Goal: Check status: Check status

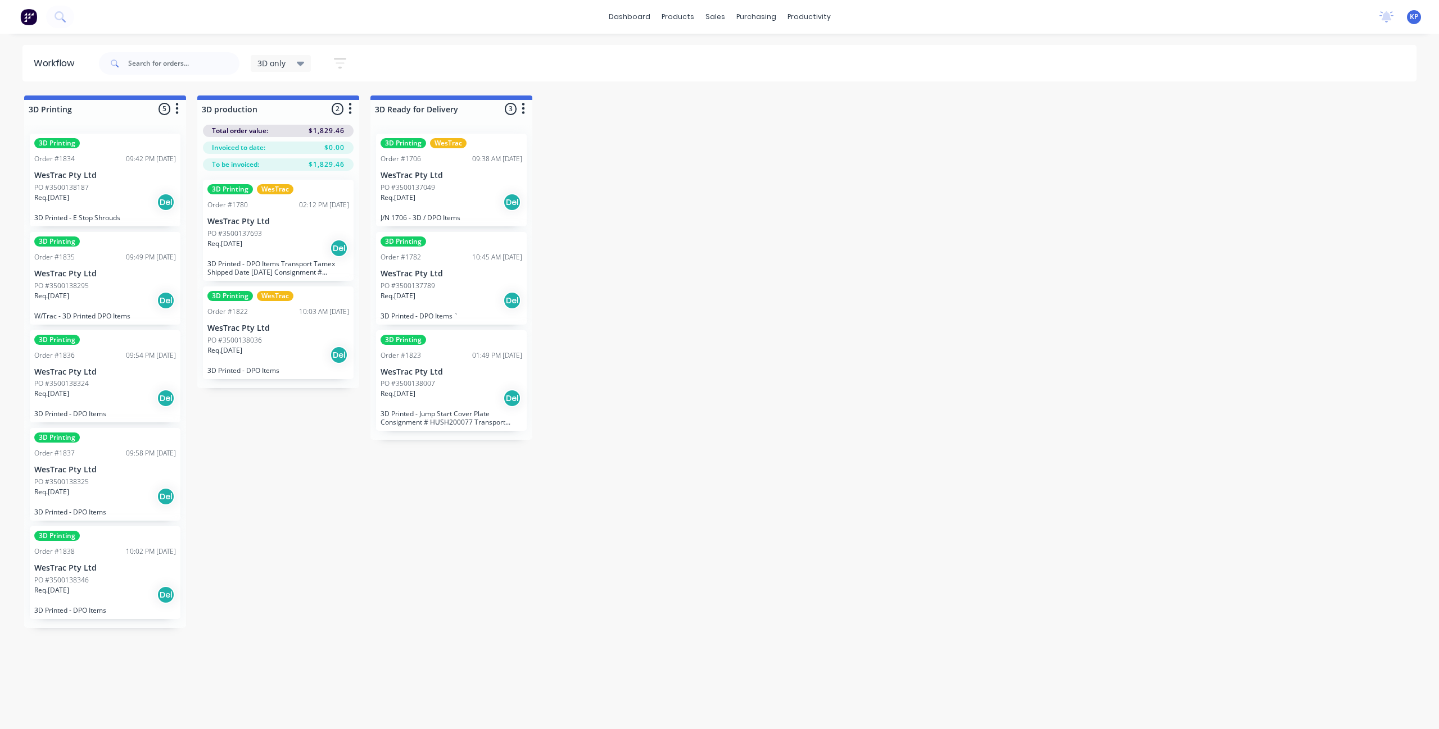
click at [117, 473] on p "WesTrac Pty Ltd" at bounding box center [105, 569] width 142 height 10
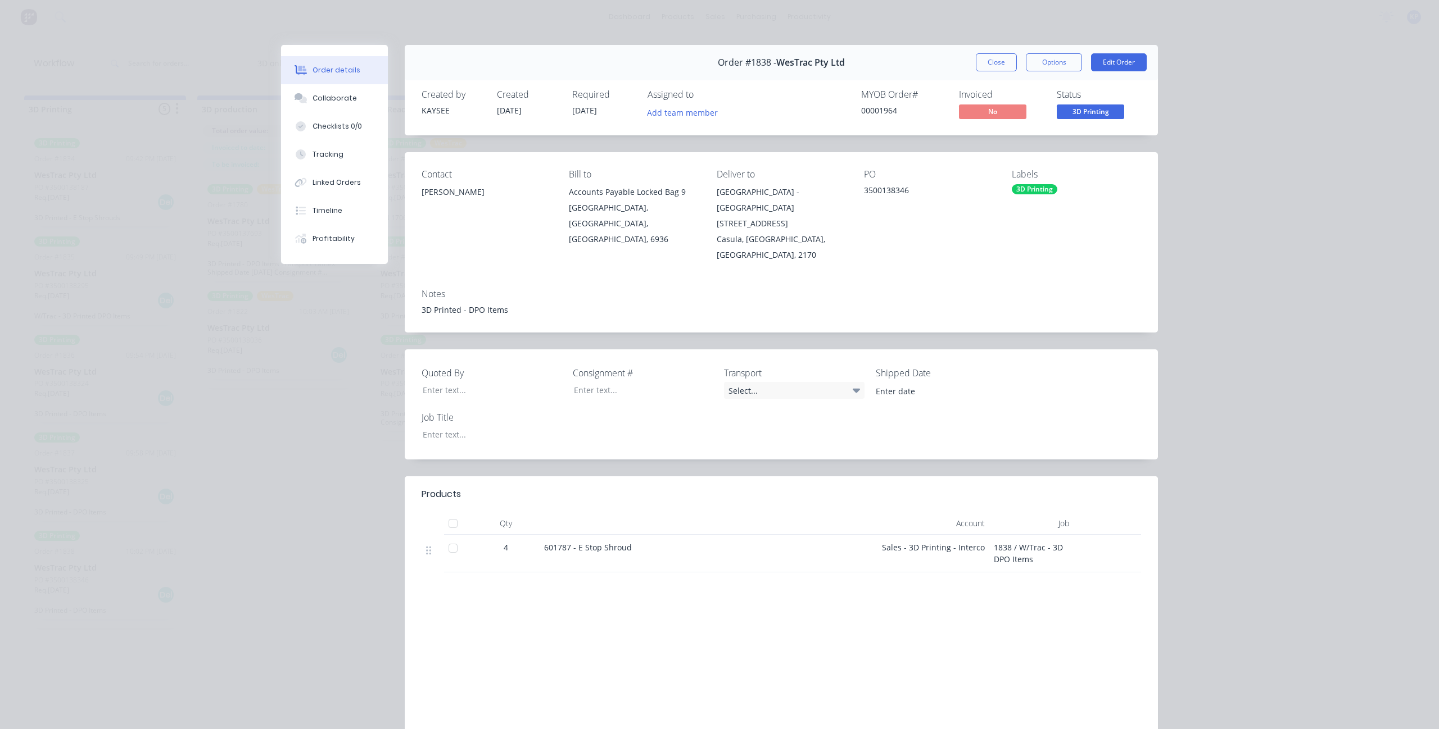
click at [361, 473] on div "Order #1838 - WesTrac Pty Ltd Close Options Edit Order Created by KAYSEE Create…" at bounding box center [719, 409] width 877 height 728
click at [863, 64] on button "Close" at bounding box center [996, 62] width 41 height 18
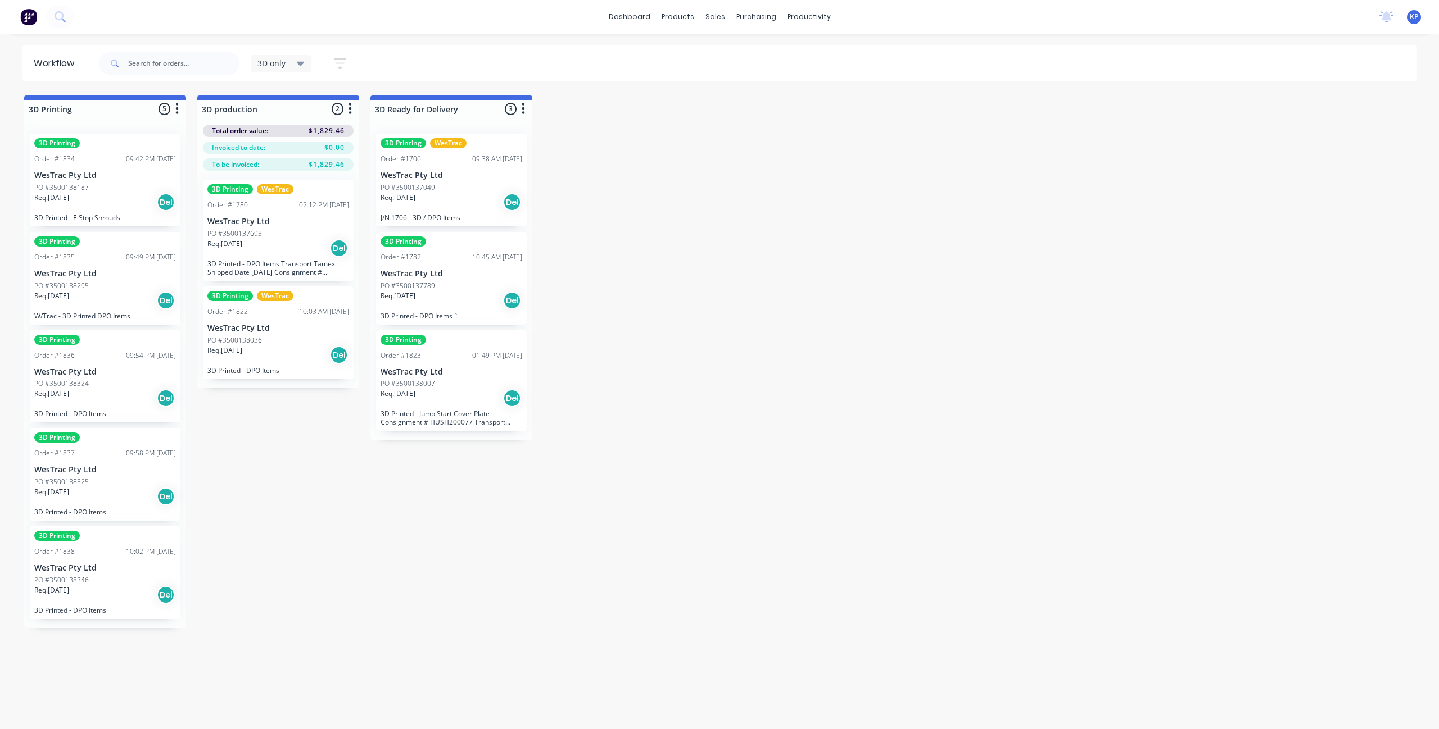
click at [83, 470] on p "WesTrac Pty Ltd" at bounding box center [105, 470] width 142 height 10
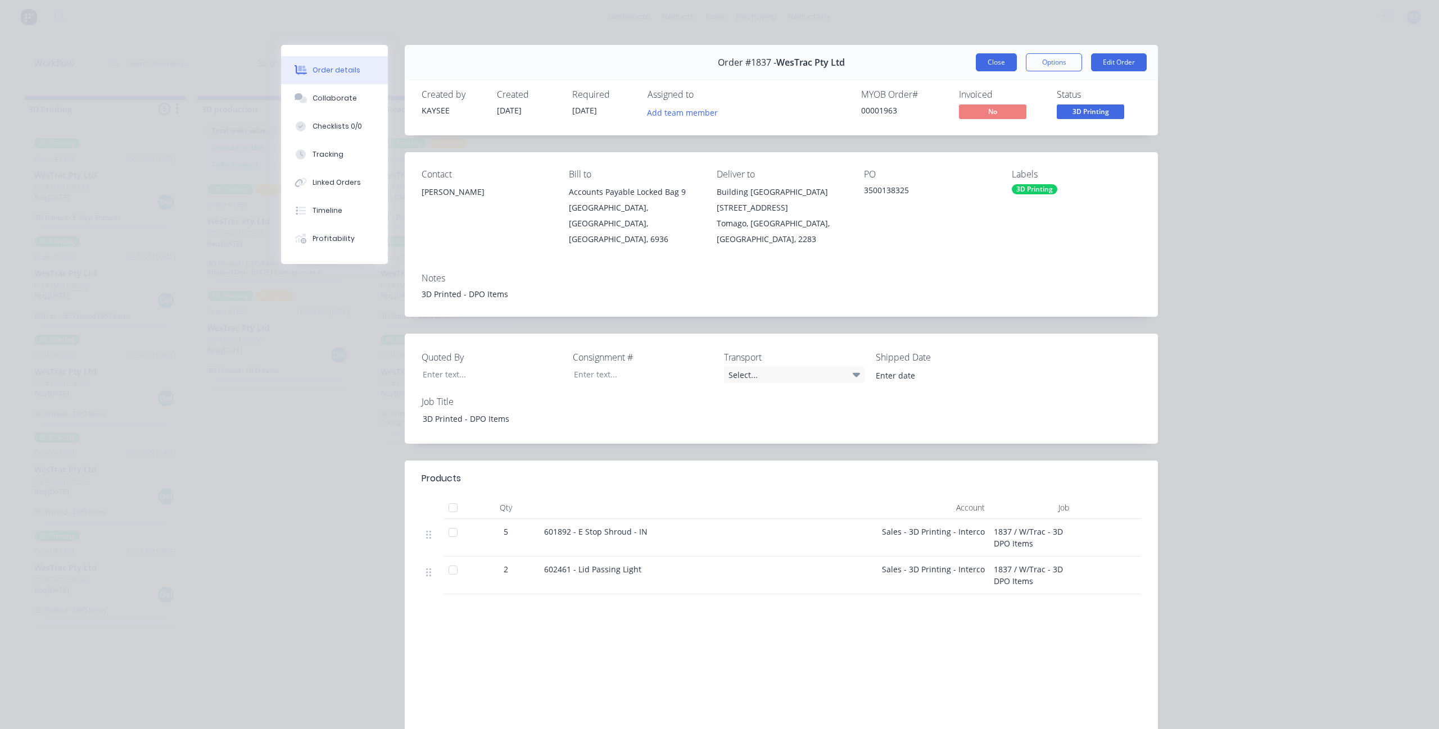
click at [863, 66] on button "Close" at bounding box center [996, 62] width 41 height 18
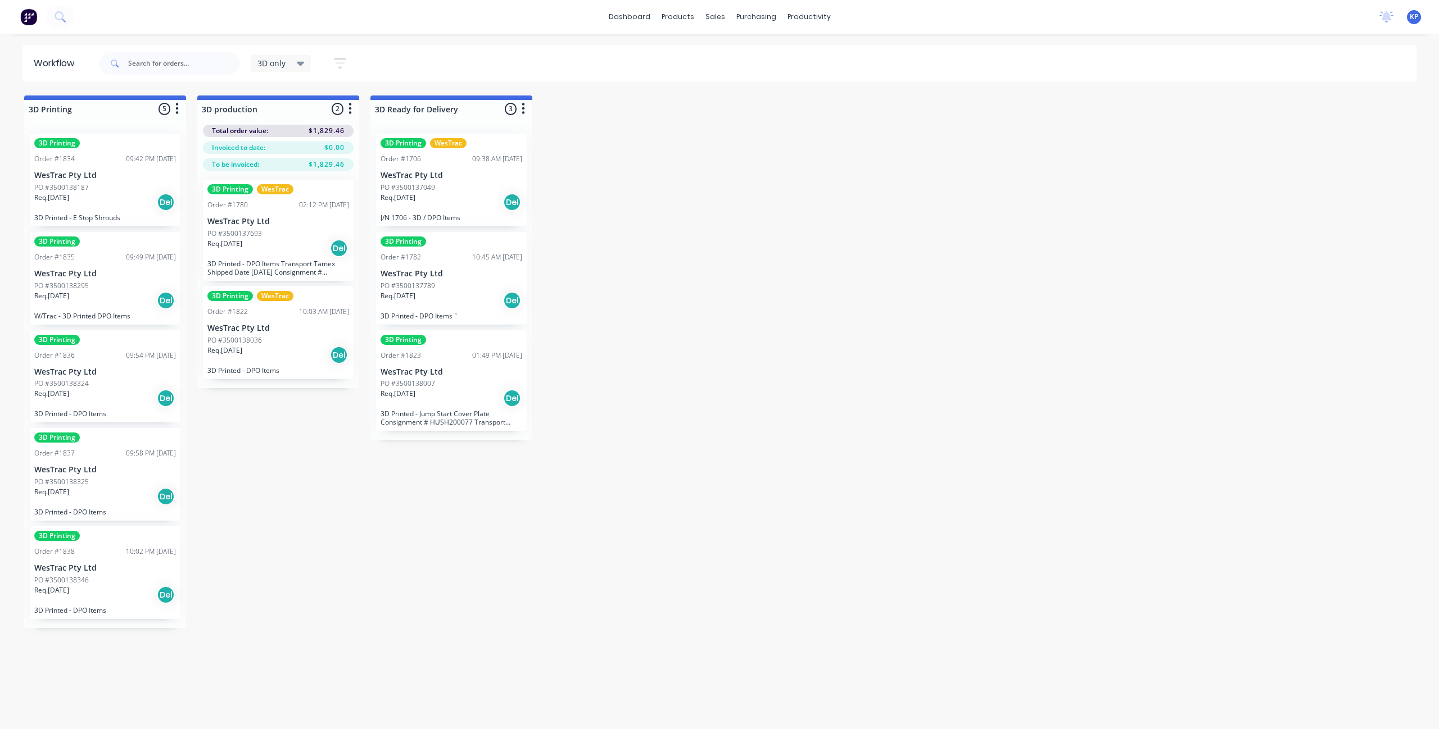
click at [129, 197] on div "Req. [DATE] Del" at bounding box center [105, 202] width 142 height 19
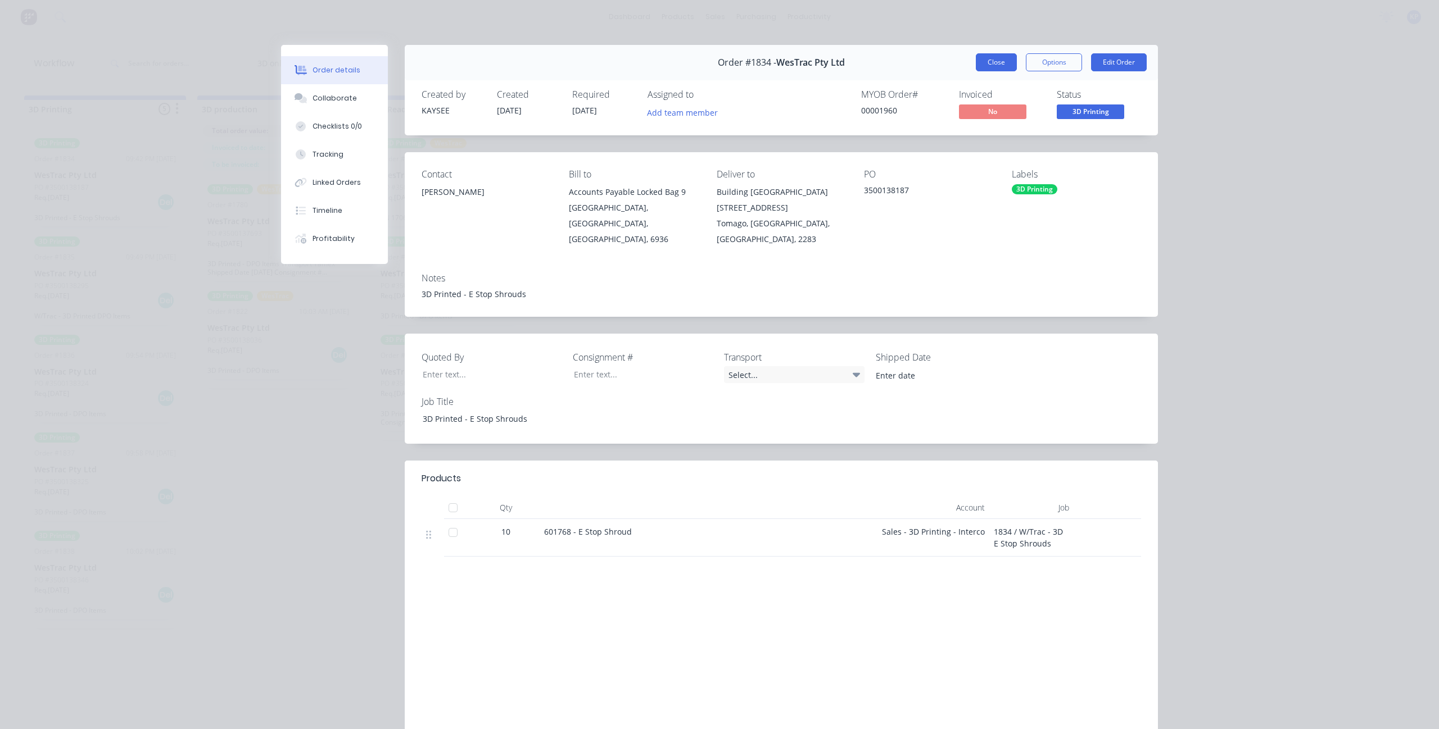
click at [863, 62] on button "Close" at bounding box center [996, 62] width 41 height 18
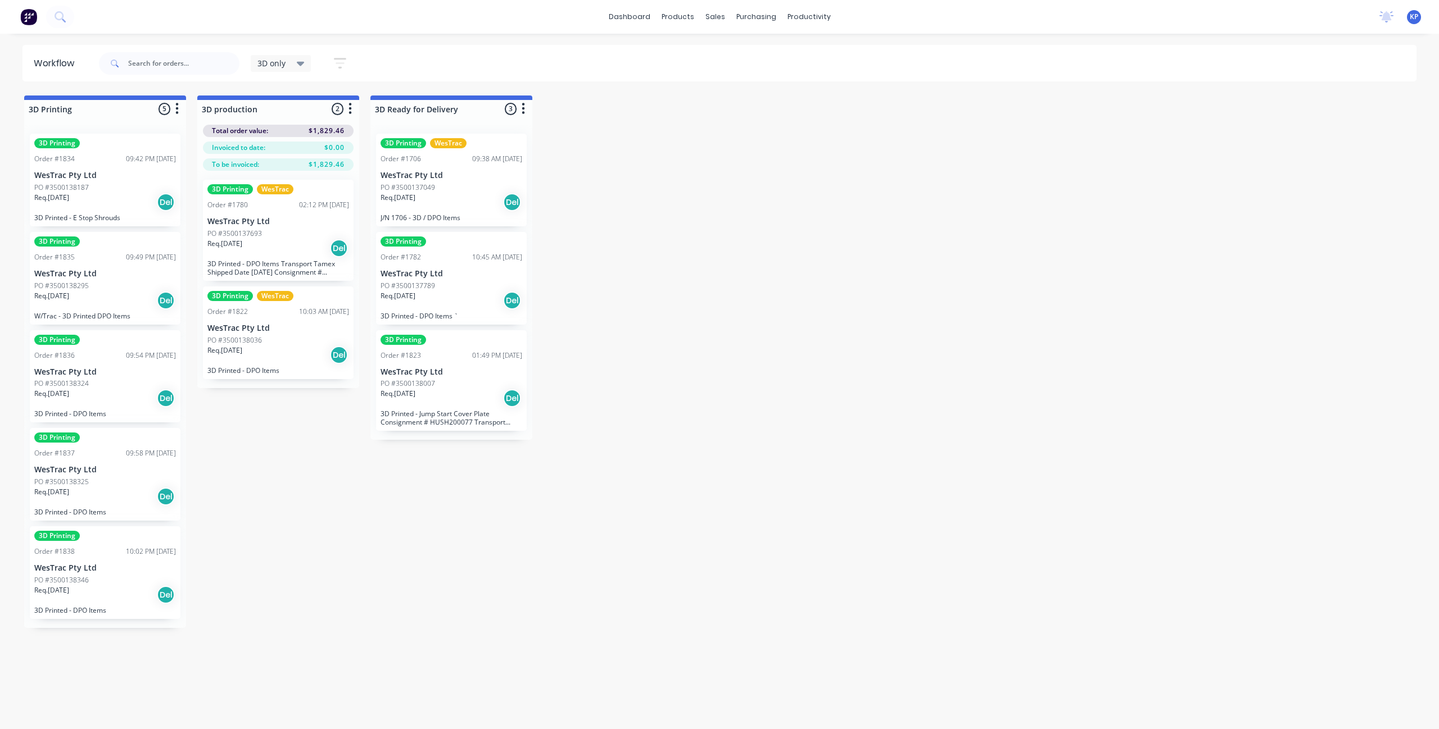
click at [107, 292] on div "Req. [DATE] Del" at bounding box center [105, 300] width 142 height 19
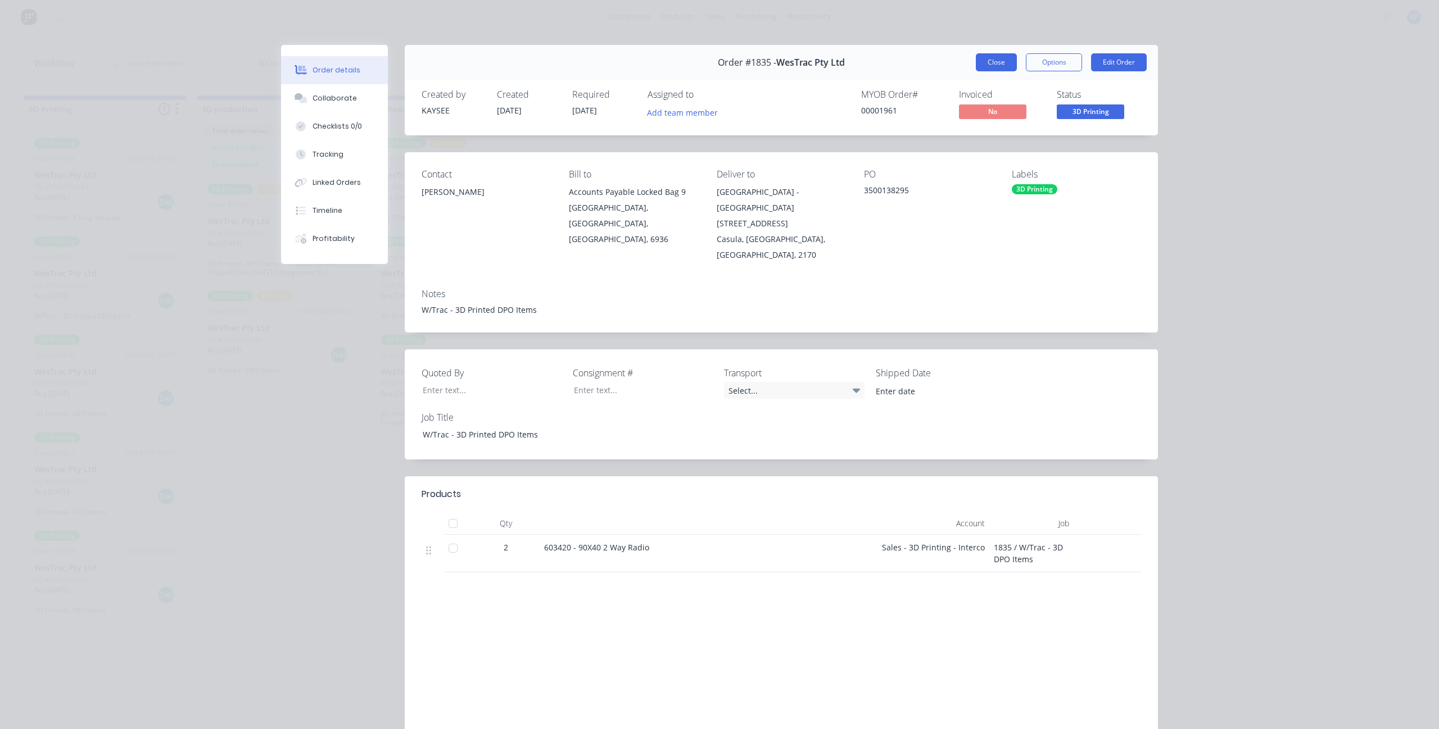
click at [863, 64] on button "Close" at bounding box center [996, 62] width 41 height 18
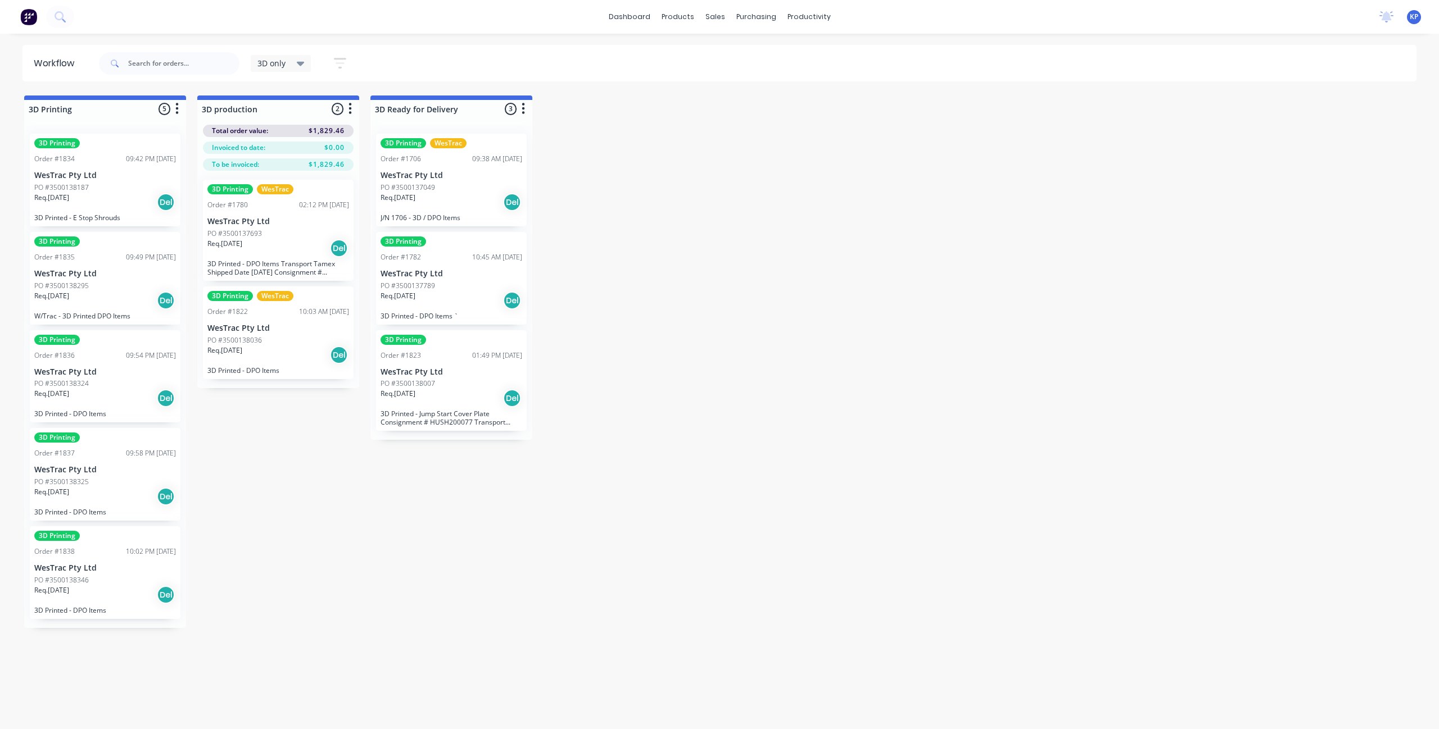
click at [128, 386] on div "PO #3500138324" at bounding box center [105, 384] width 142 height 10
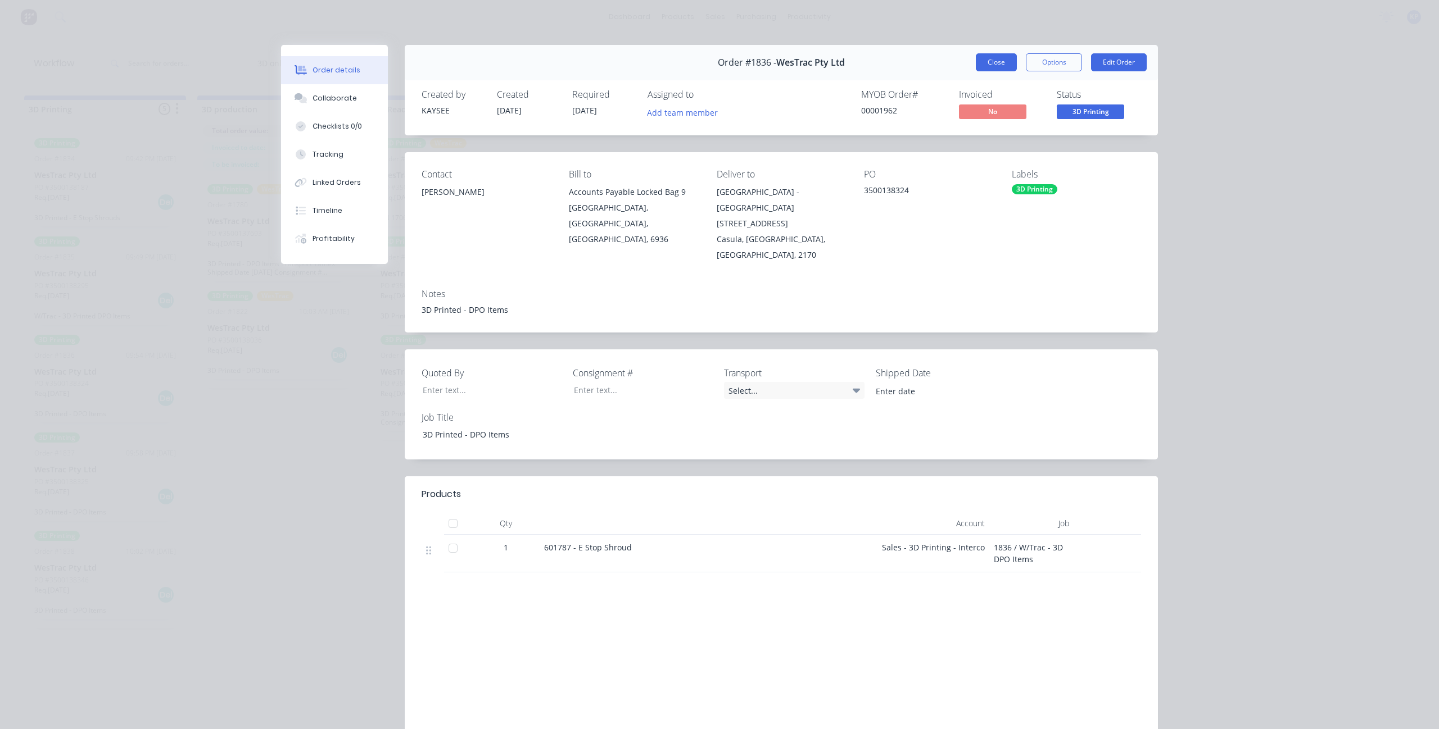
click at [863, 65] on button "Close" at bounding box center [996, 62] width 41 height 18
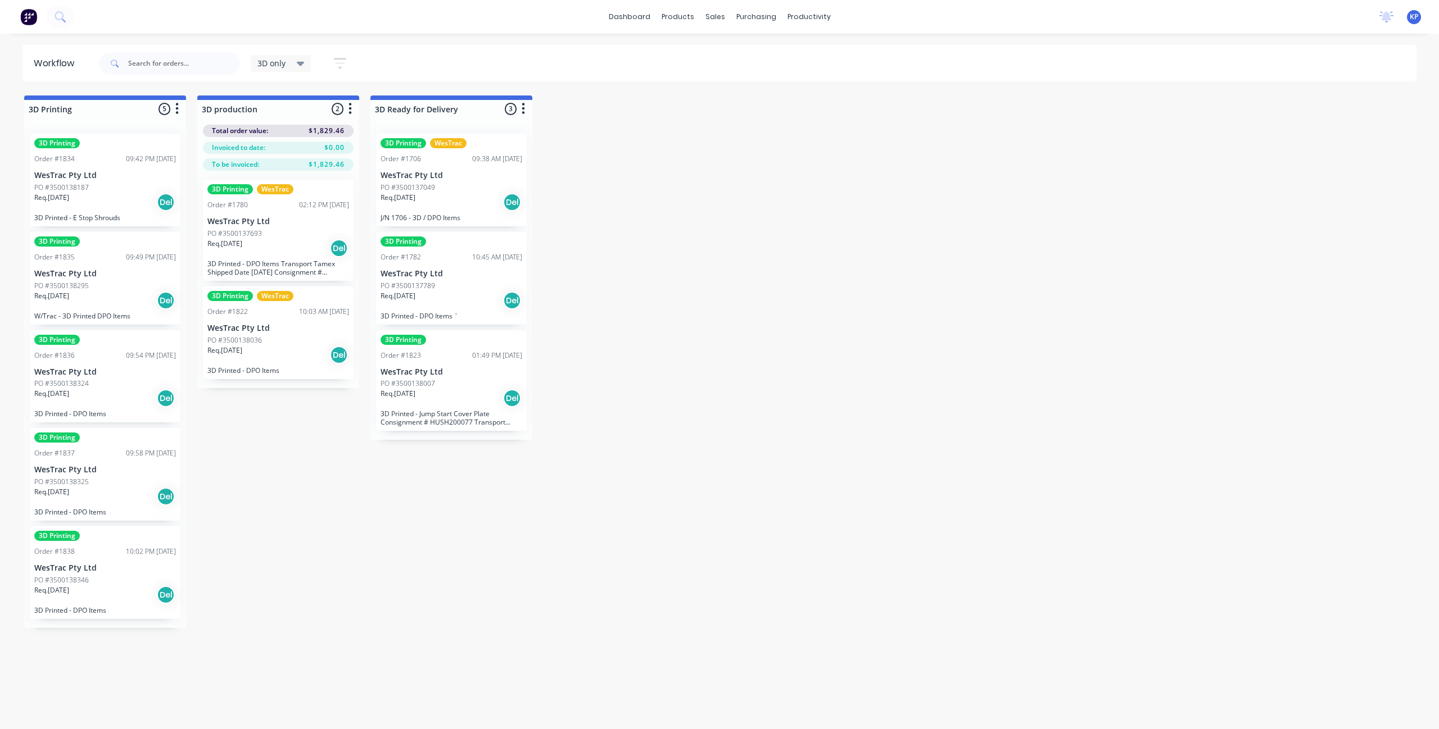
click at [58, 473] on p "PO #3500138346" at bounding box center [61, 580] width 55 height 10
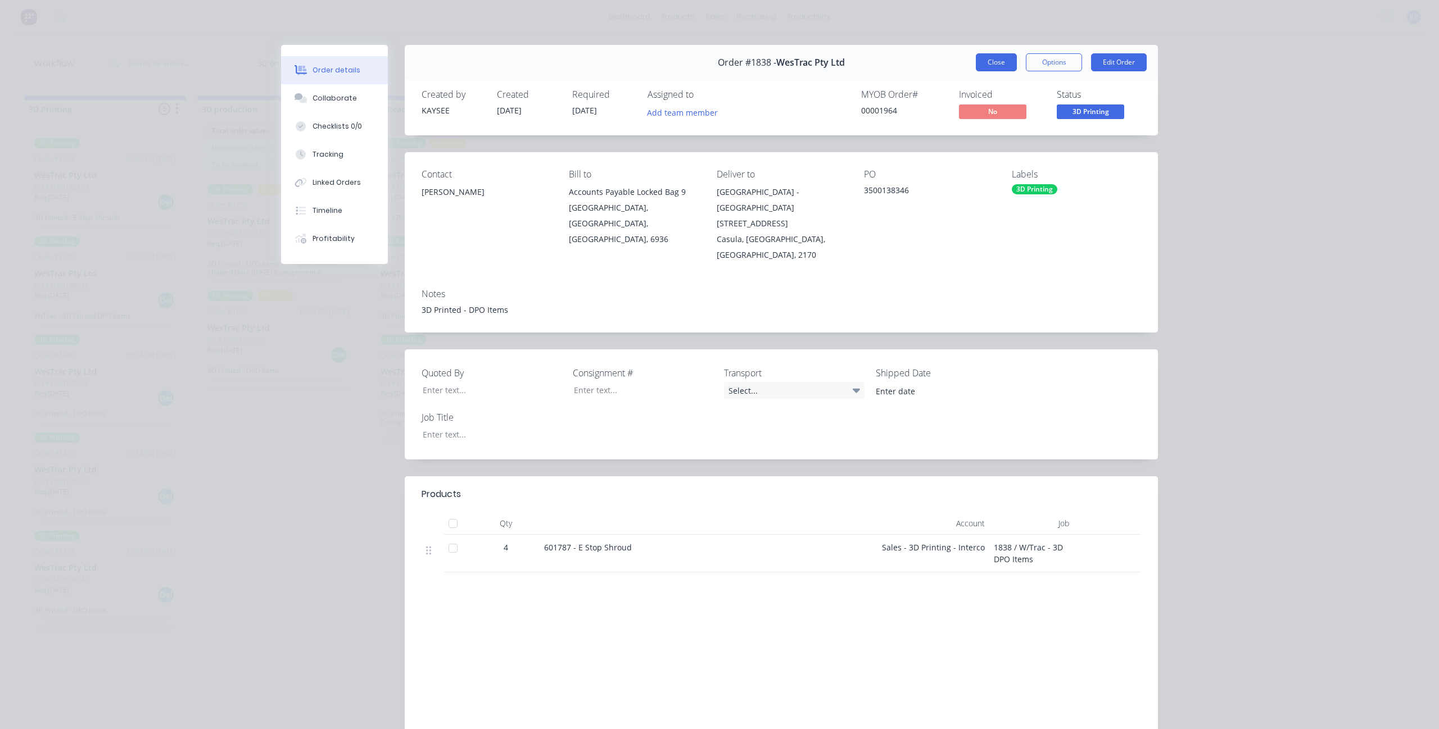
click at [863, 62] on button "Close" at bounding box center [996, 62] width 41 height 18
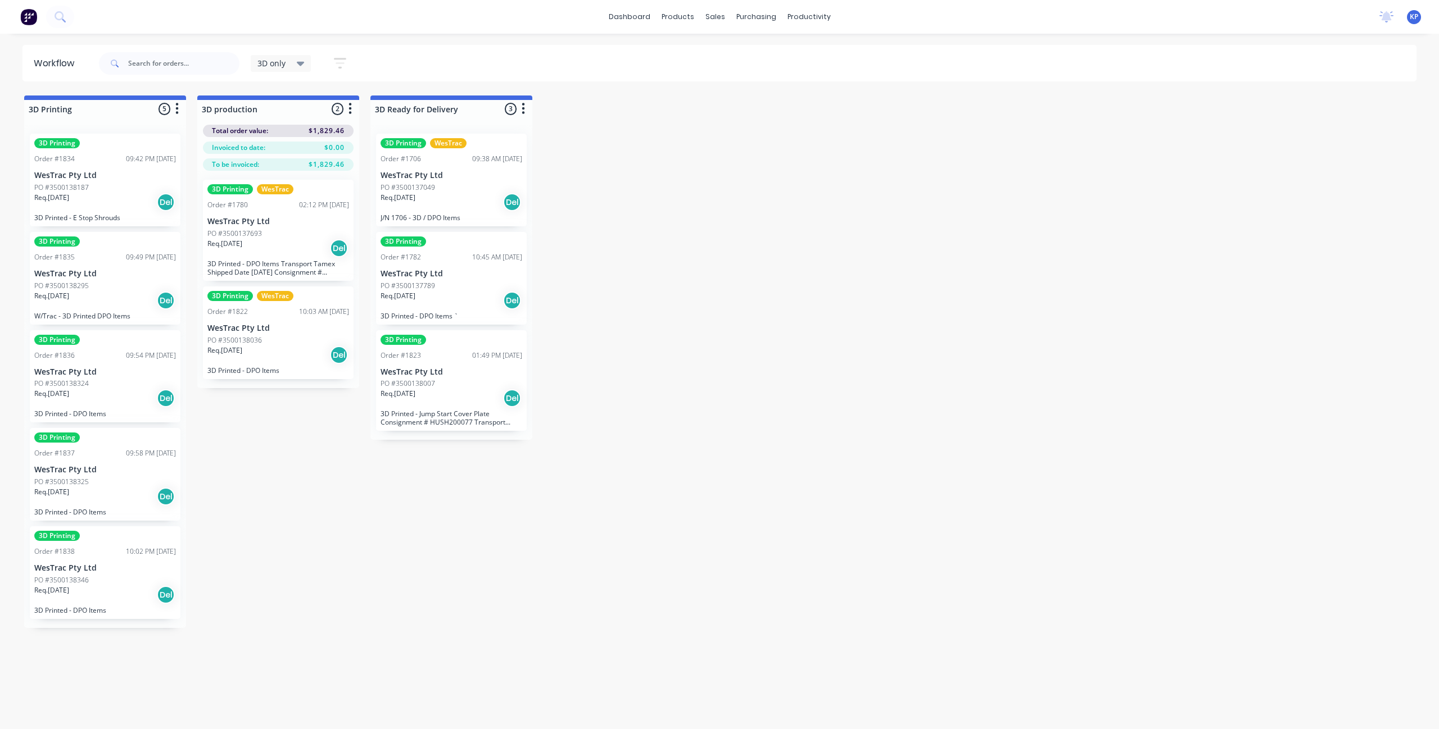
click at [74, 205] on div "Req. [DATE] Del" at bounding box center [105, 202] width 142 height 19
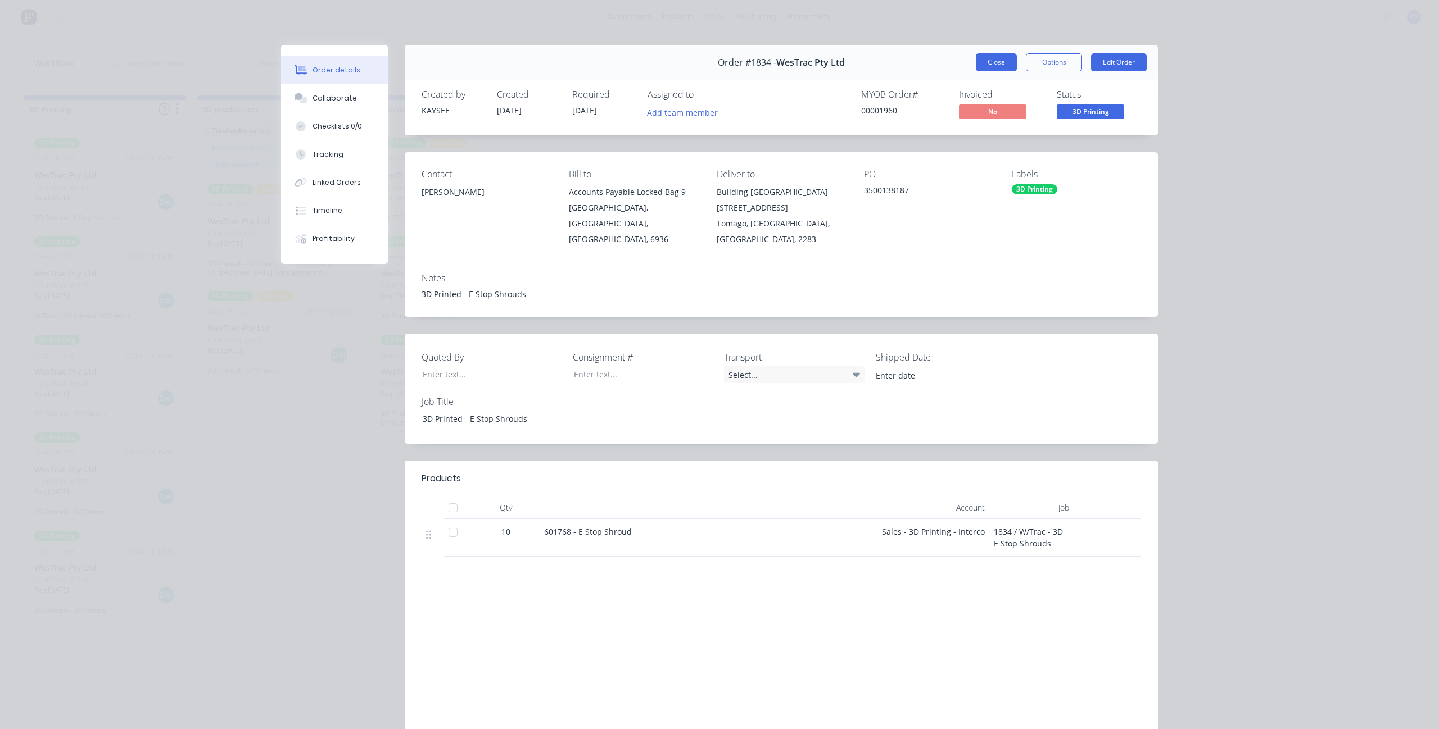
click at [863, 60] on button "Close" at bounding box center [996, 62] width 41 height 18
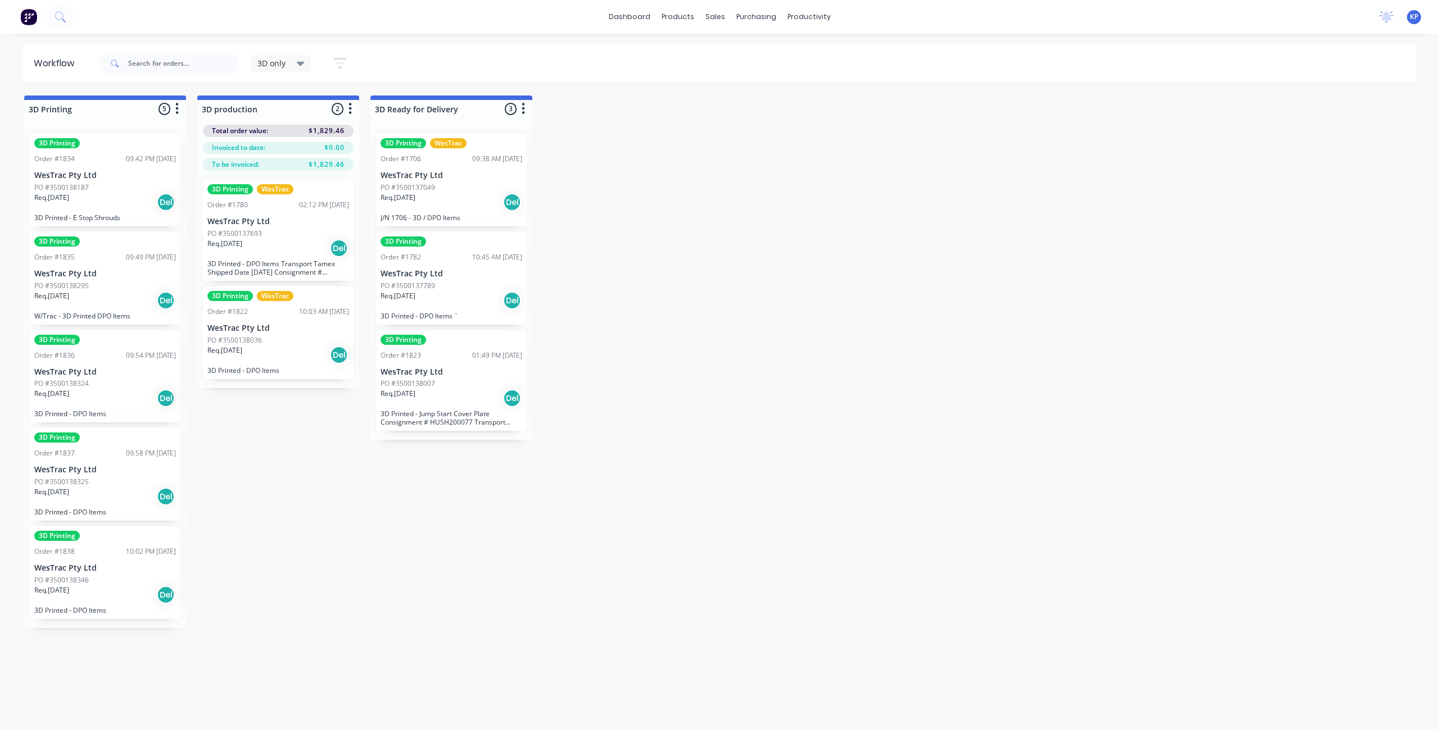
click at [120, 473] on div "PO #3500138346" at bounding box center [105, 580] width 142 height 10
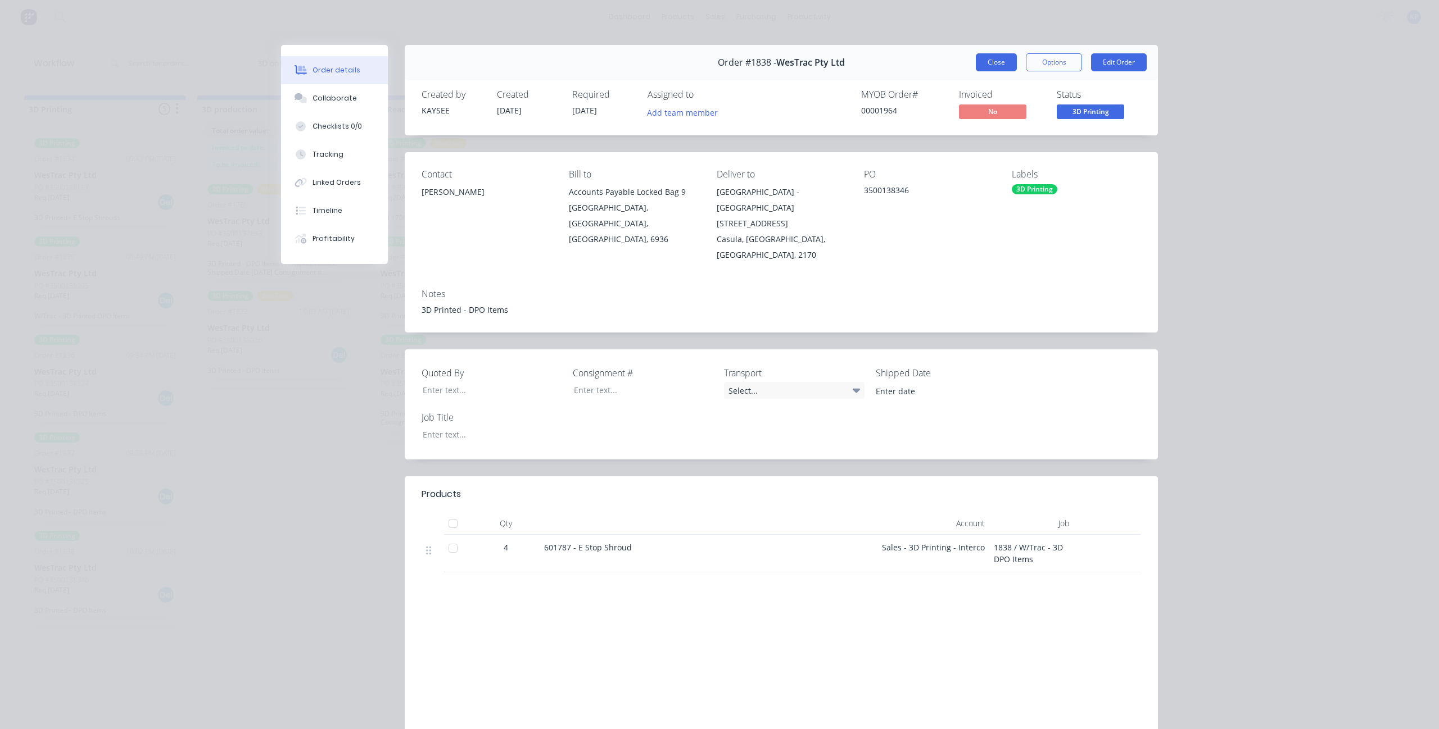
click at [863, 62] on button "Close" at bounding box center [996, 62] width 41 height 18
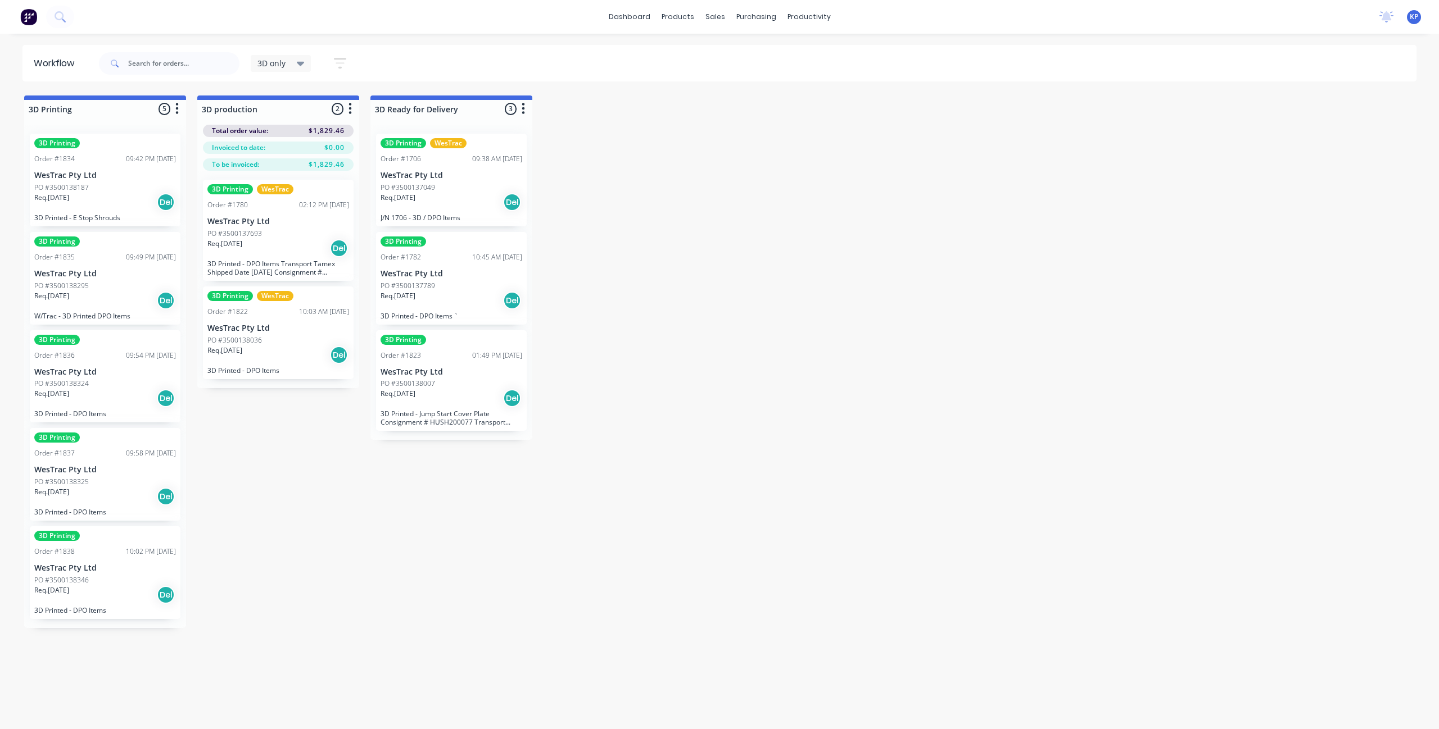
click at [97, 185] on div "PO #3500138187" at bounding box center [105, 188] width 142 height 10
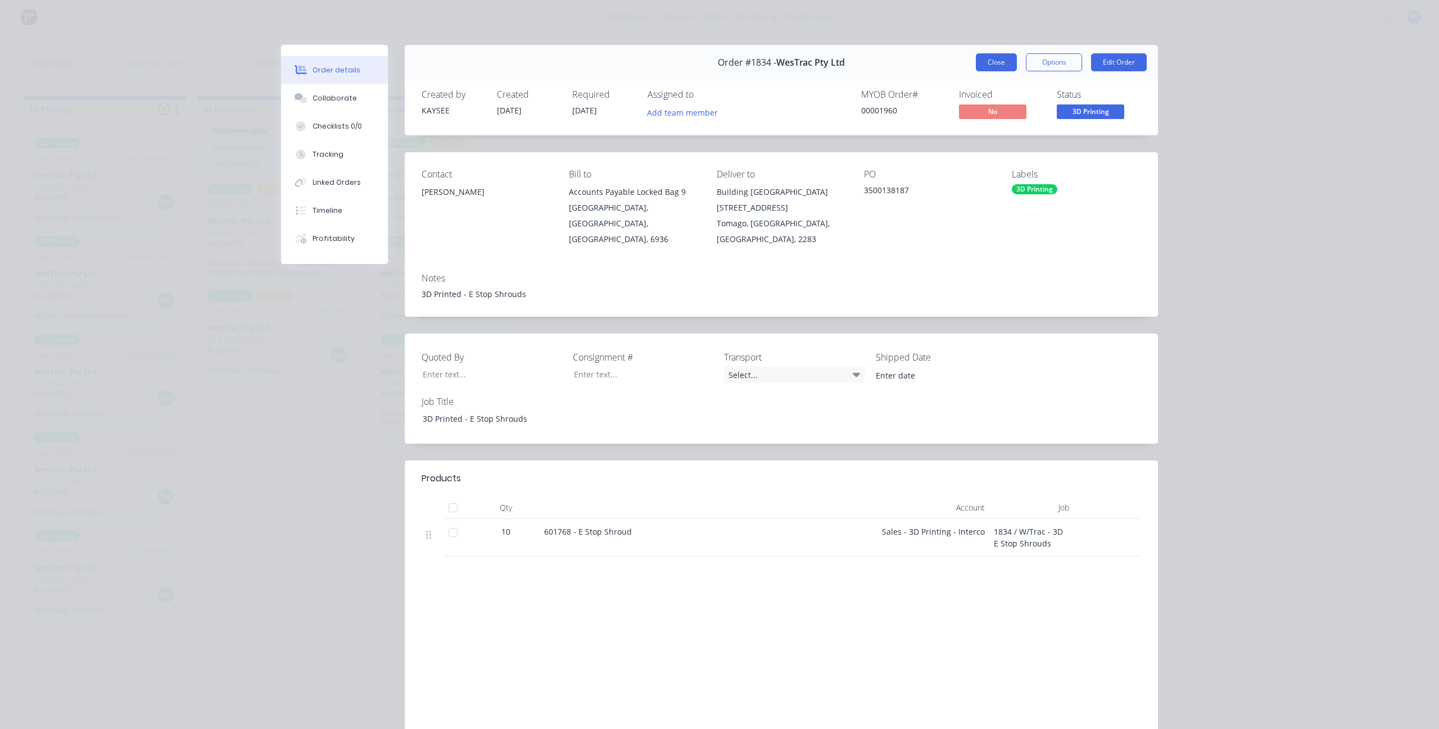
click at [863, 64] on button "Close" at bounding box center [996, 62] width 41 height 18
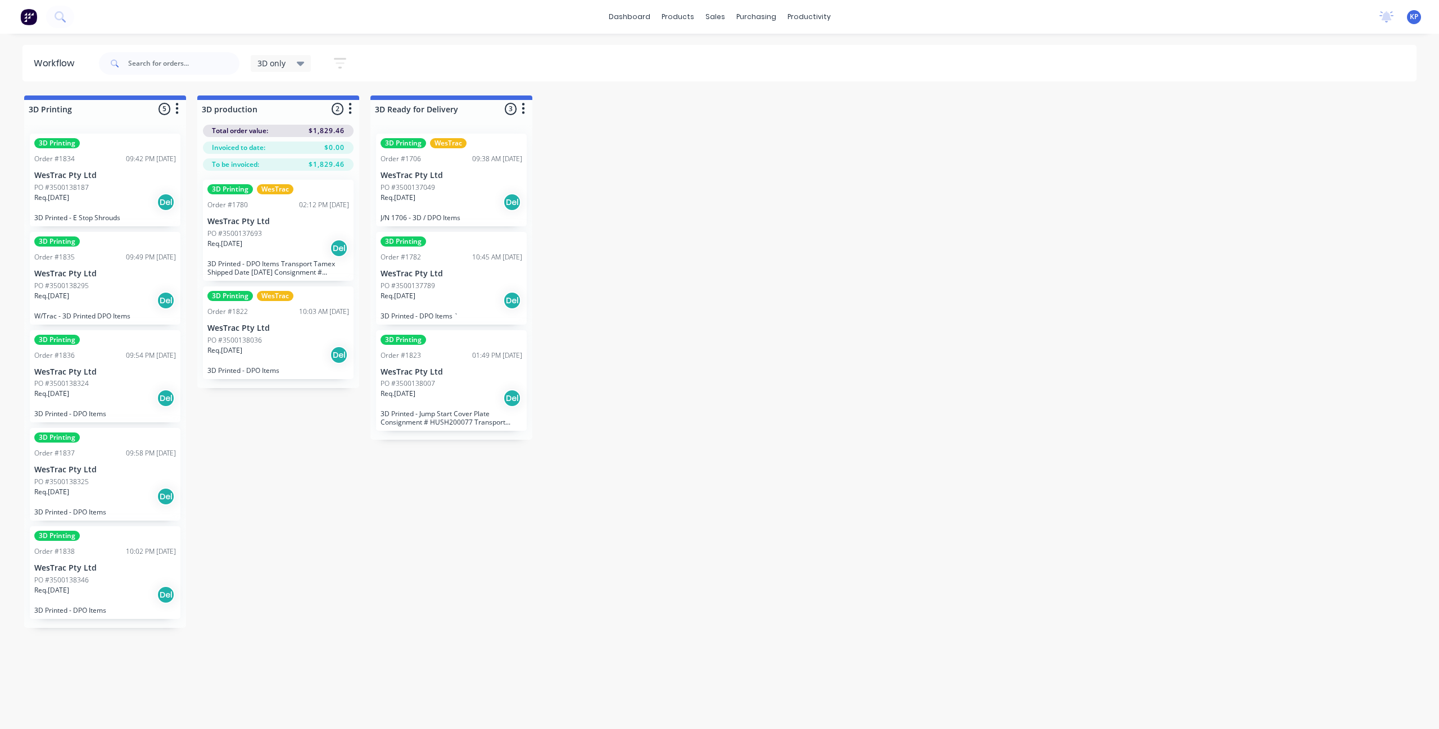
click at [96, 284] on div "PO #3500138295" at bounding box center [105, 286] width 142 height 10
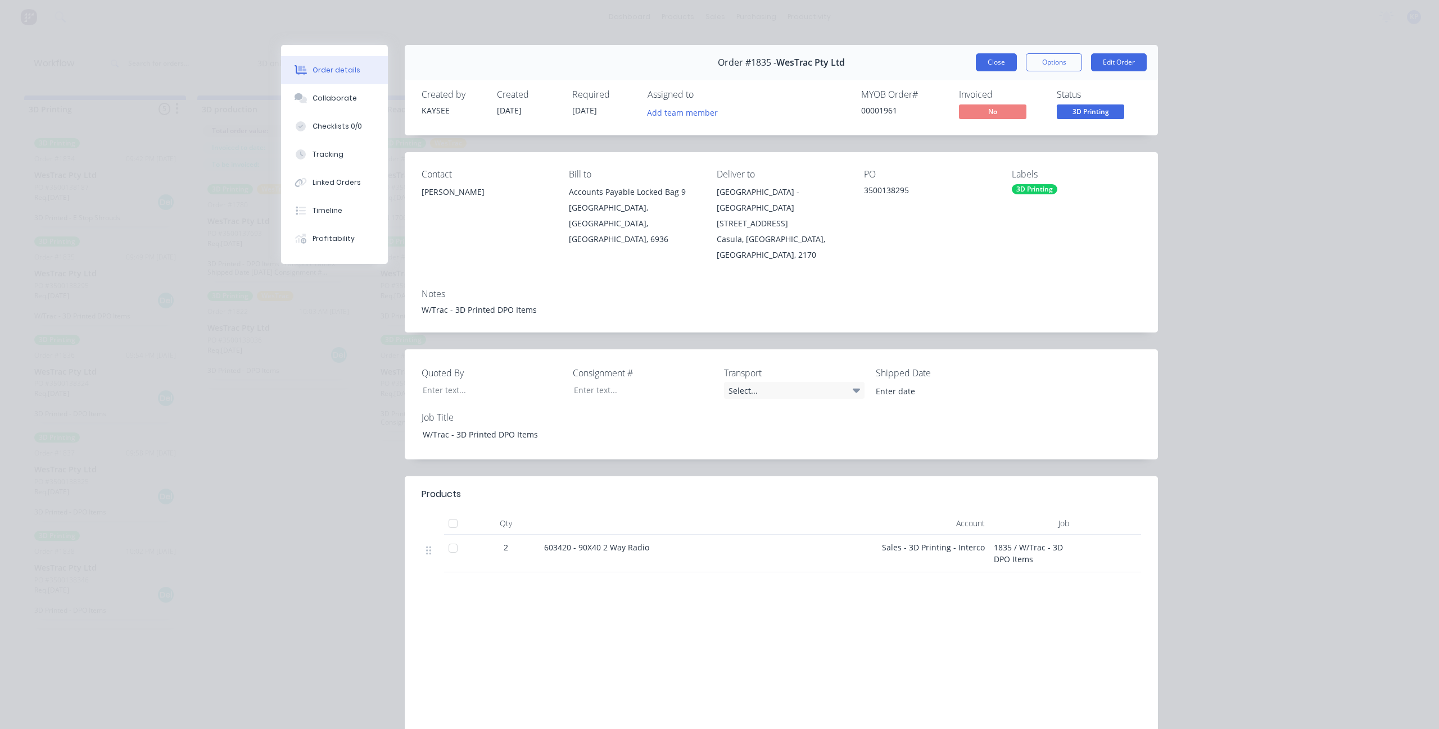
click at [863, 66] on button "Close" at bounding box center [996, 62] width 41 height 18
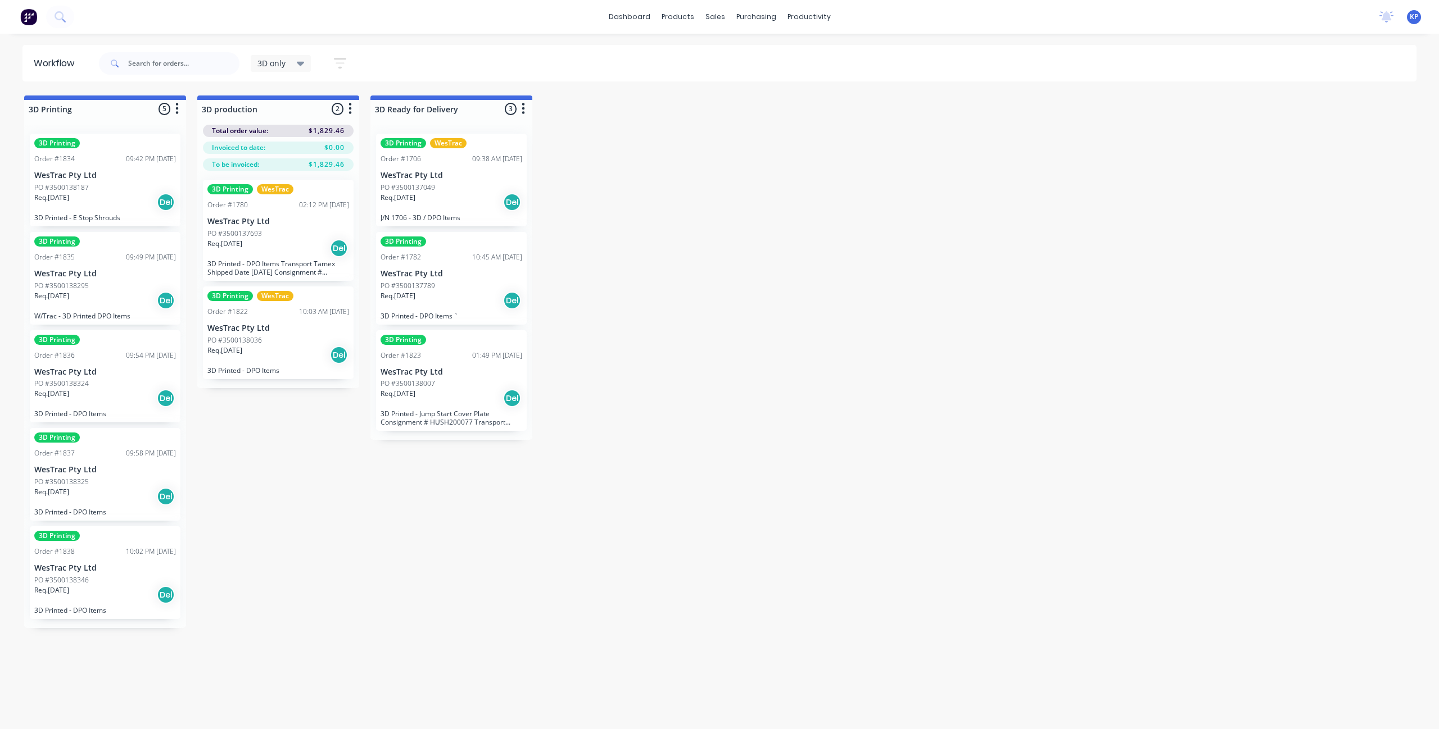
click at [90, 392] on div "Req. [DATE] Del" at bounding box center [105, 398] width 142 height 19
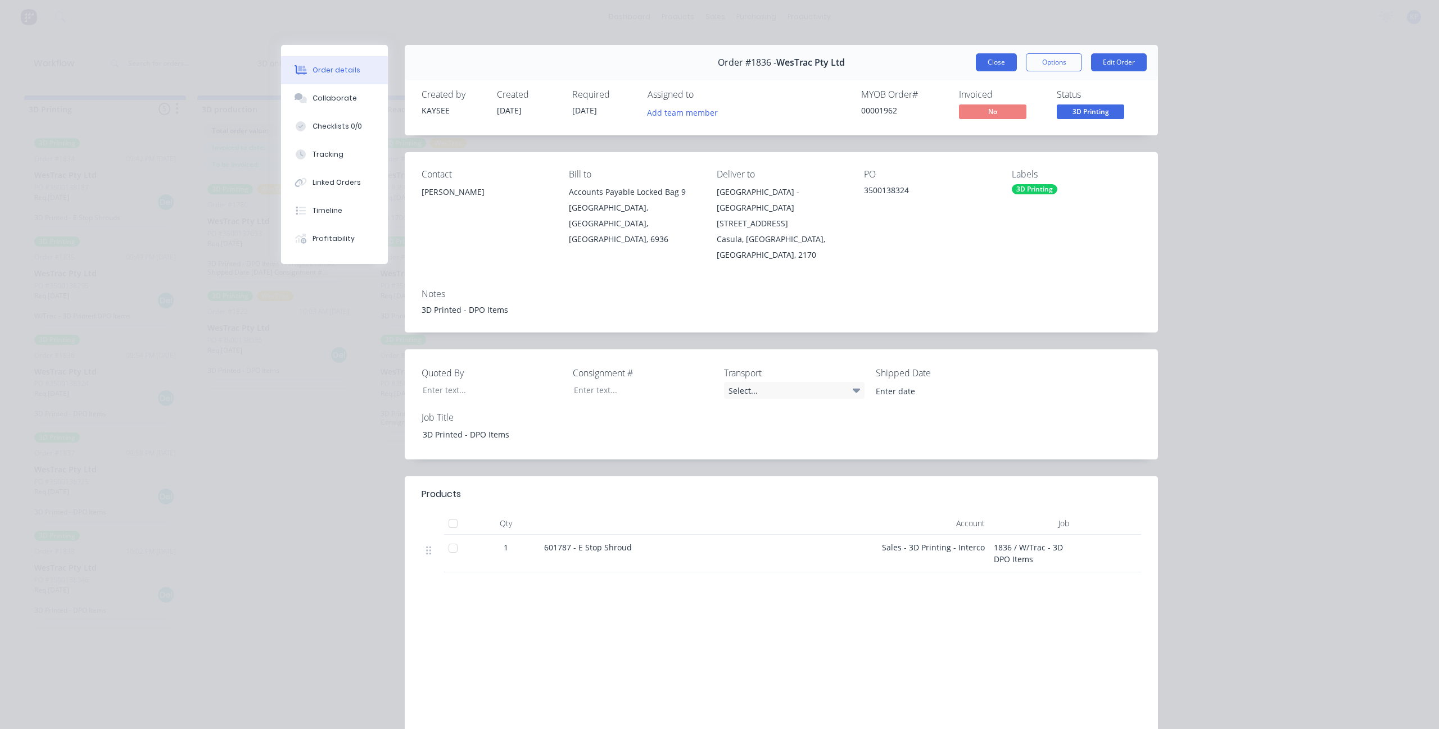
click at [863, 61] on button "Close" at bounding box center [996, 62] width 41 height 18
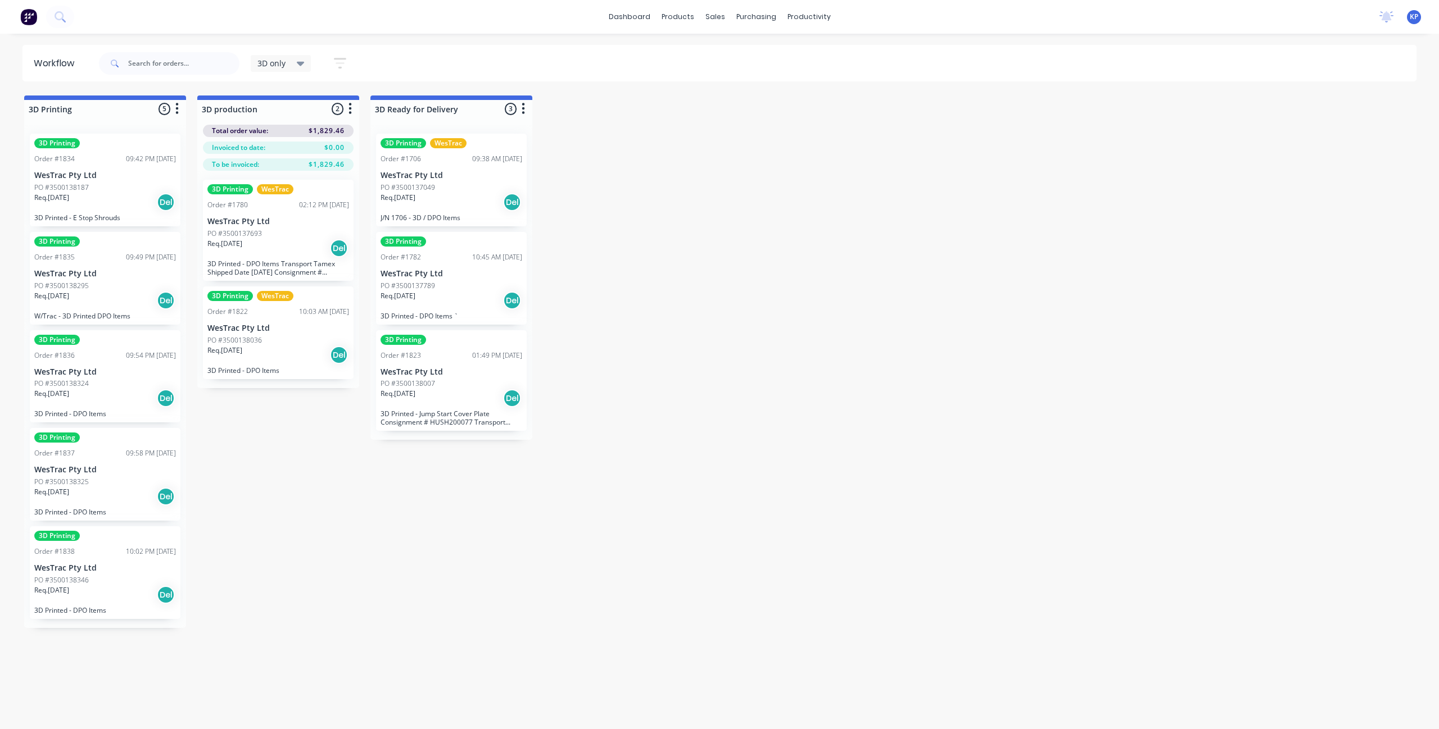
click at [160, 473] on p "WesTrac Pty Ltd" at bounding box center [105, 470] width 142 height 10
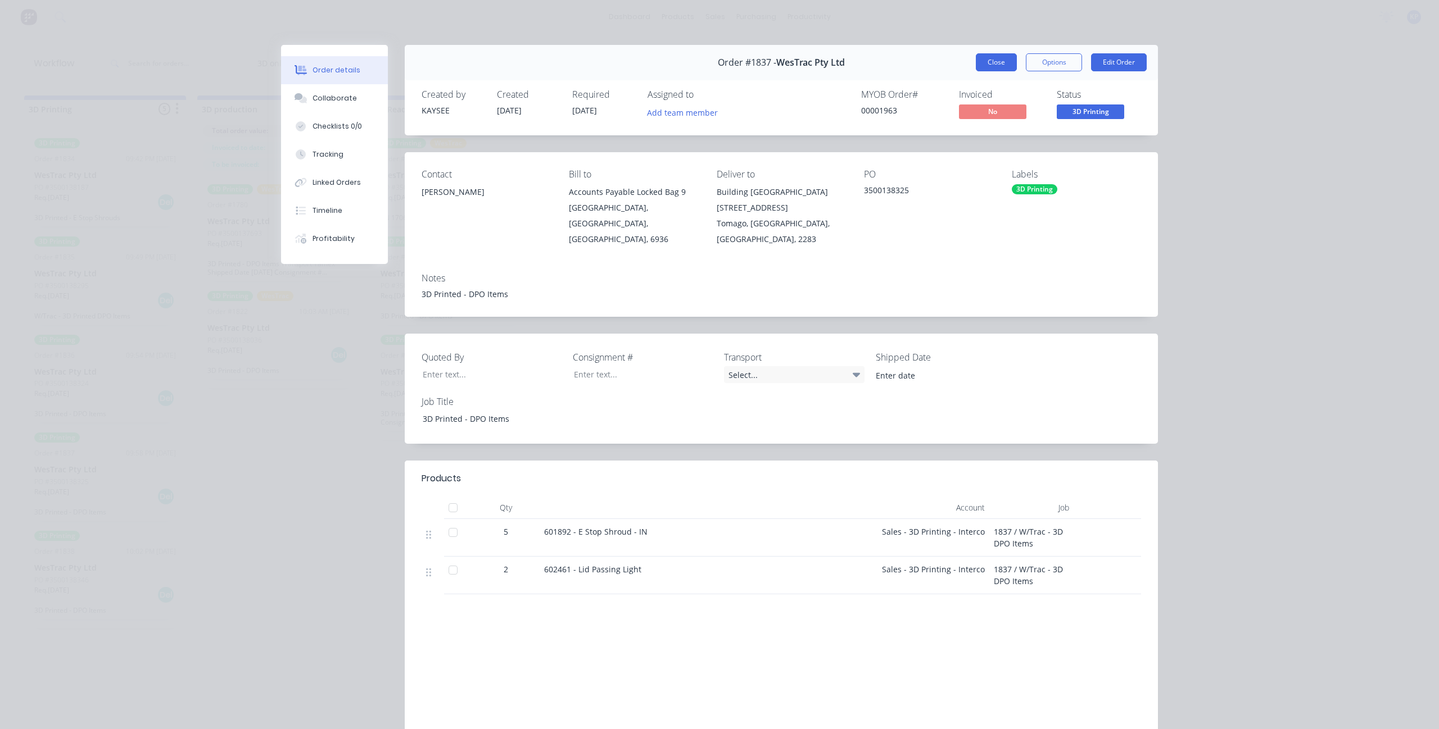
click at [863, 64] on button "Close" at bounding box center [996, 62] width 41 height 18
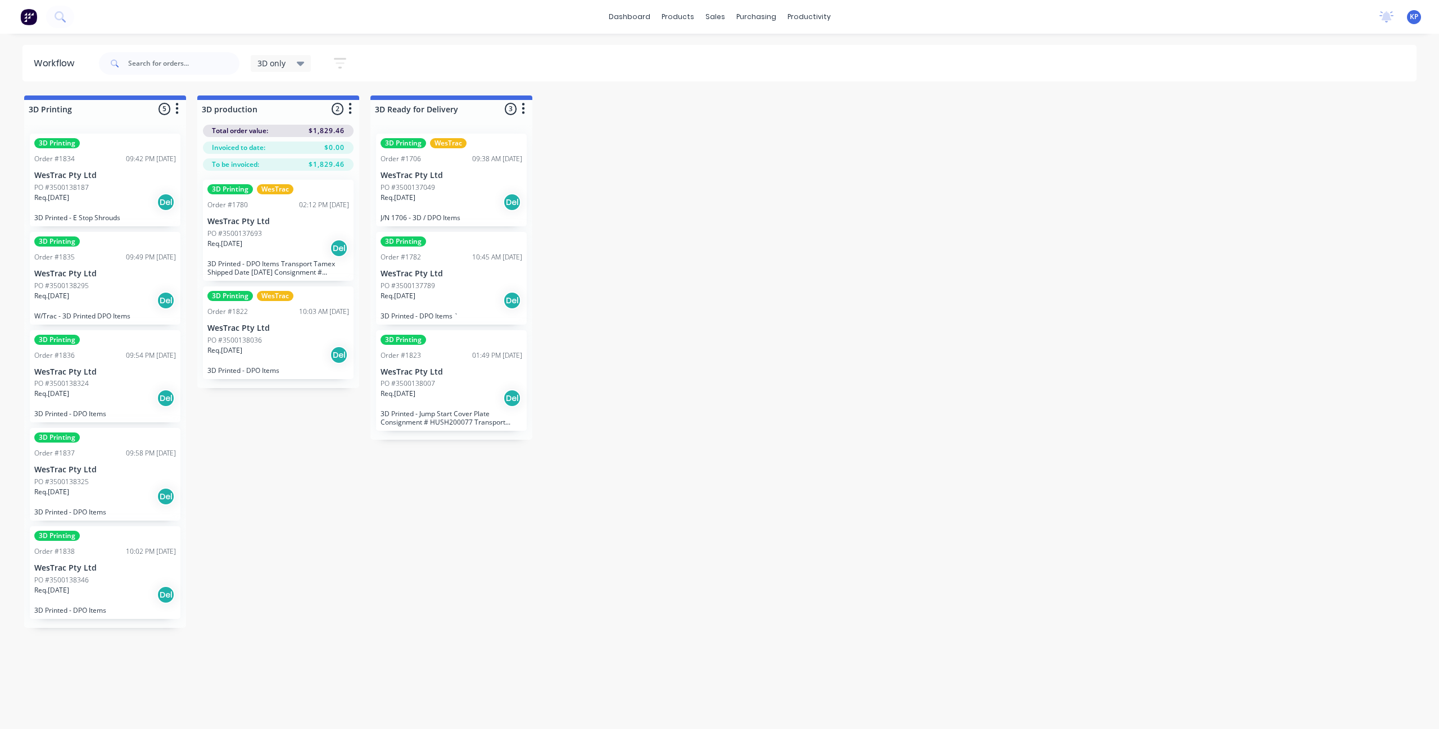
click at [118, 473] on div "PO #3500138346" at bounding box center [105, 580] width 142 height 10
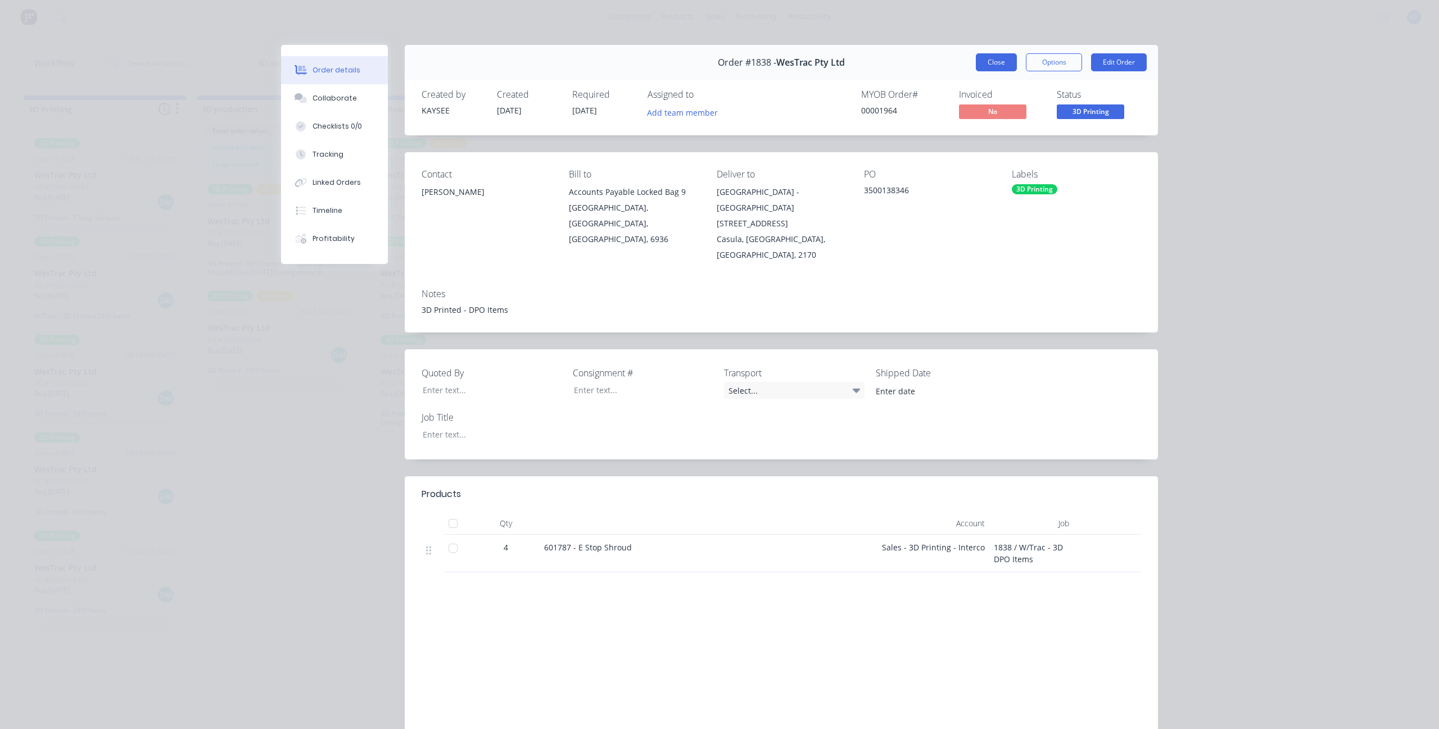
click at [863, 64] on button "Close" at bounding box center [996, 62] width 41 height 18
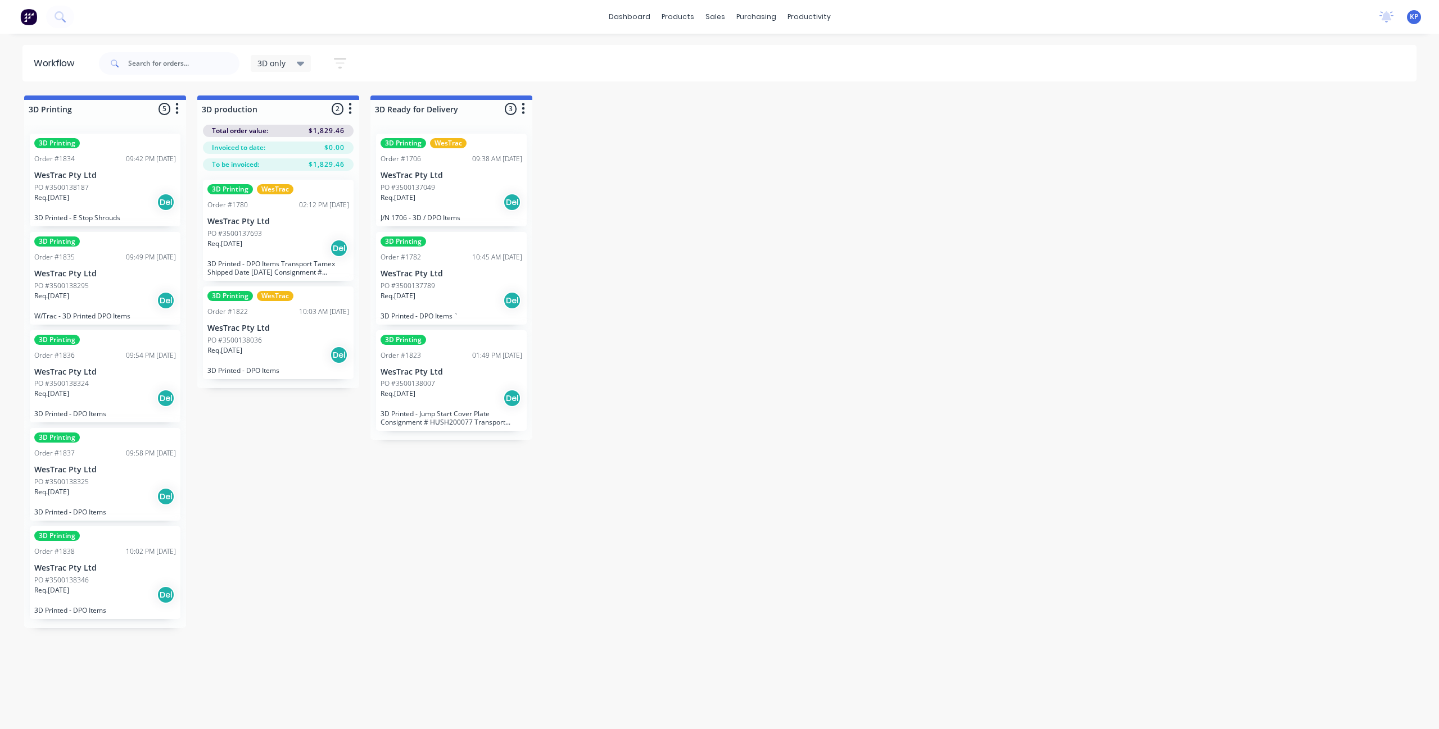
click at [69, 200] on p "Req. [DATE]" at bounding box center [51, 198] width 35 height 10
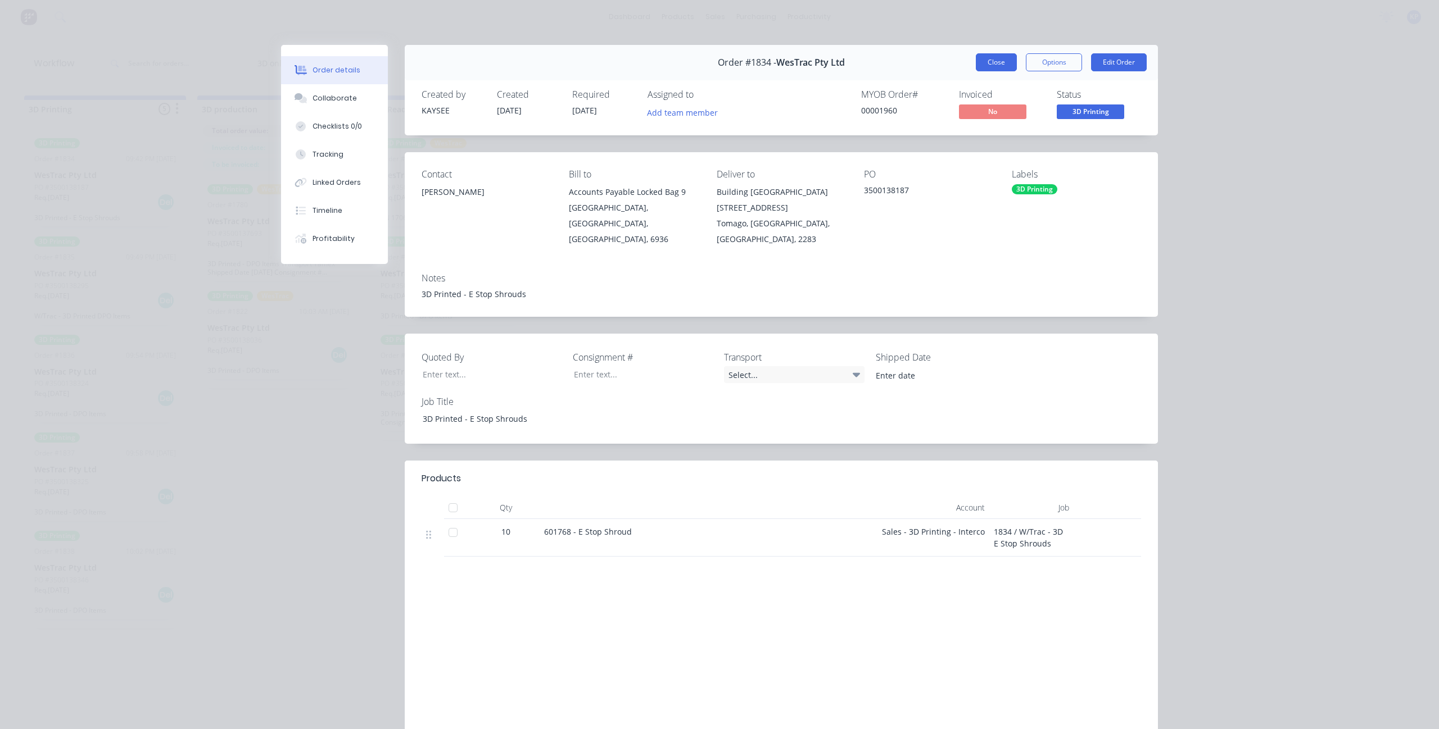
click at [863, 61] on button "Close" at bounding box center [996, 62] width 41 height 18
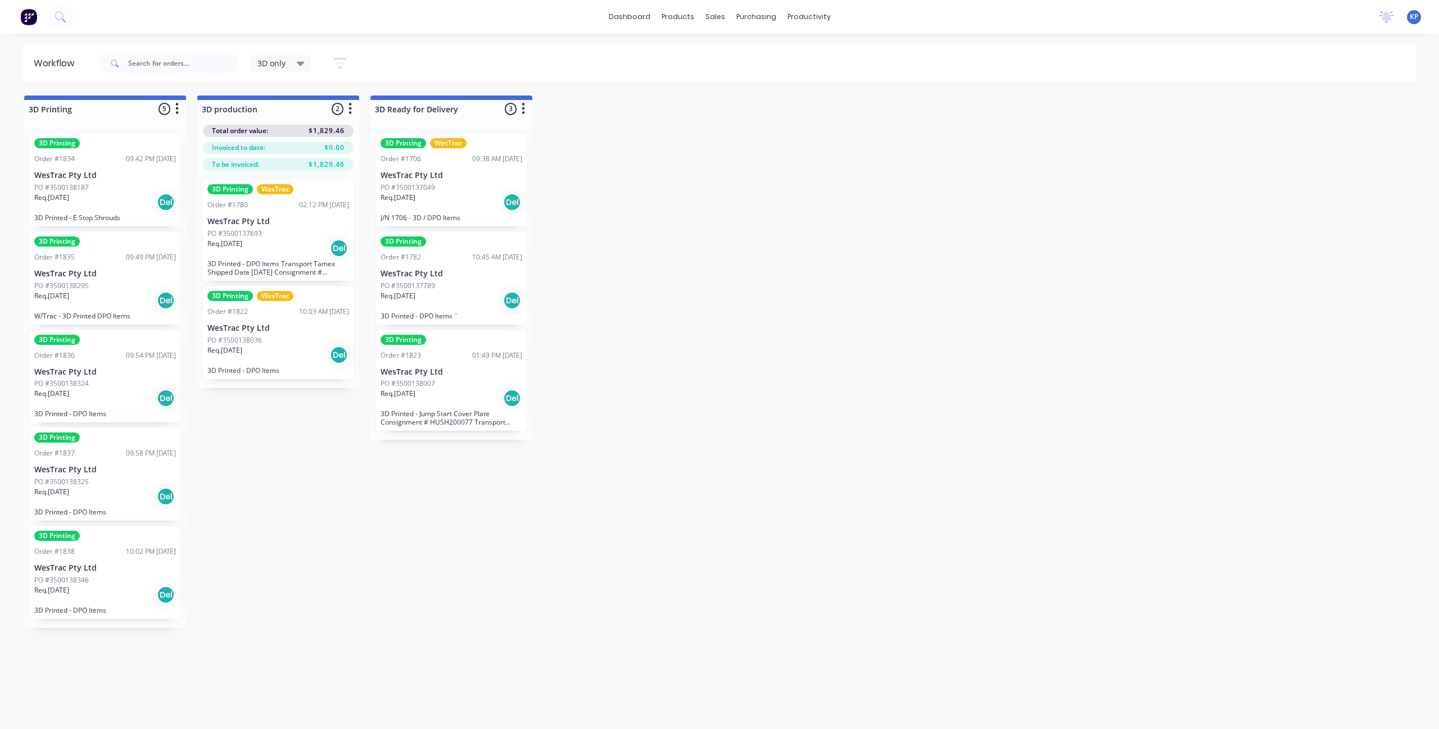
click at [128, 473] on div "3D Printing Order #1838 10:02 PM [DATE] WesTrac Pty Ltd PO #3500138346 Req. [DA…" at bounding box center [105, 573] width 151 height 93
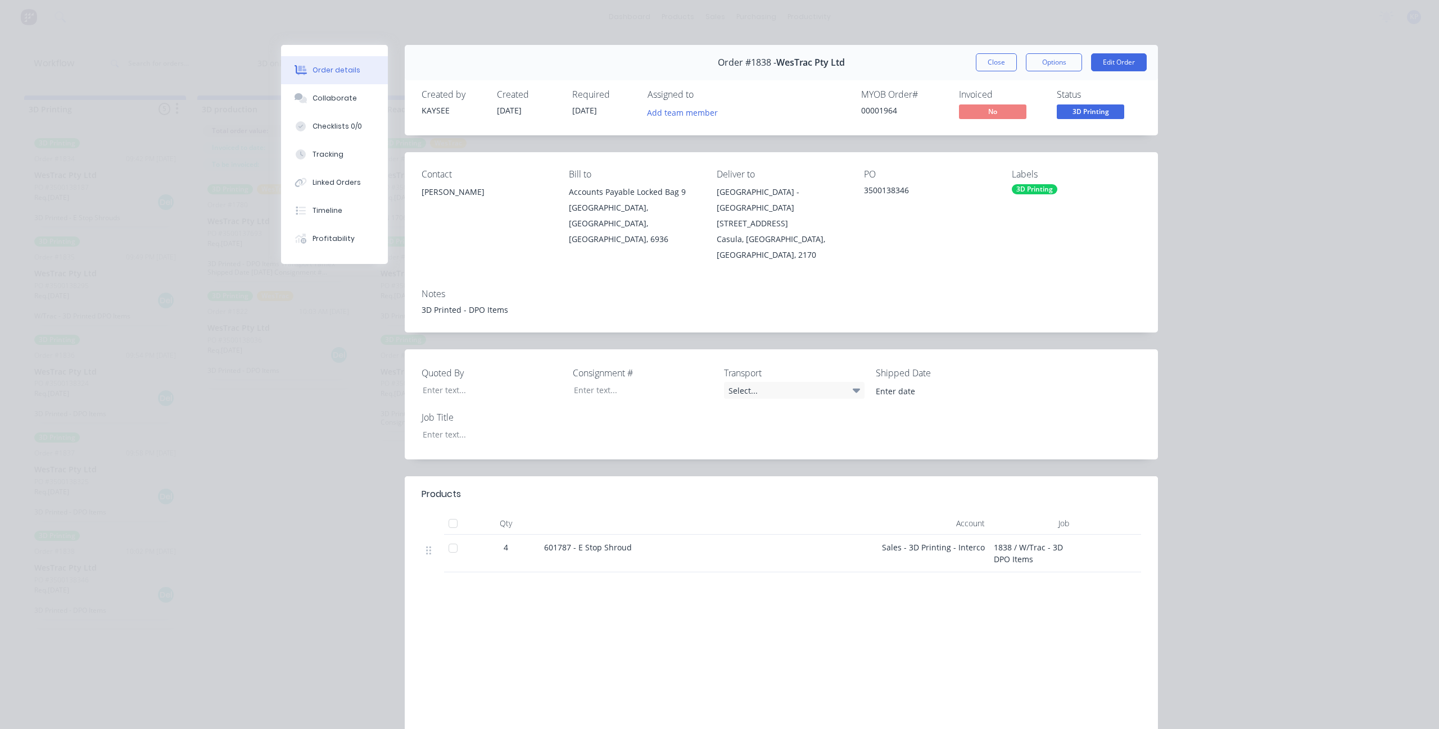
click at [863, 52] on div "Order #1838 - WesTrac Pty Ltd Close Options Edit Order" at bounding box center [781, 62] width 753 height 35
click at [863, 55] on button "Close" at bounding box center [996, 62] width 41 height 18
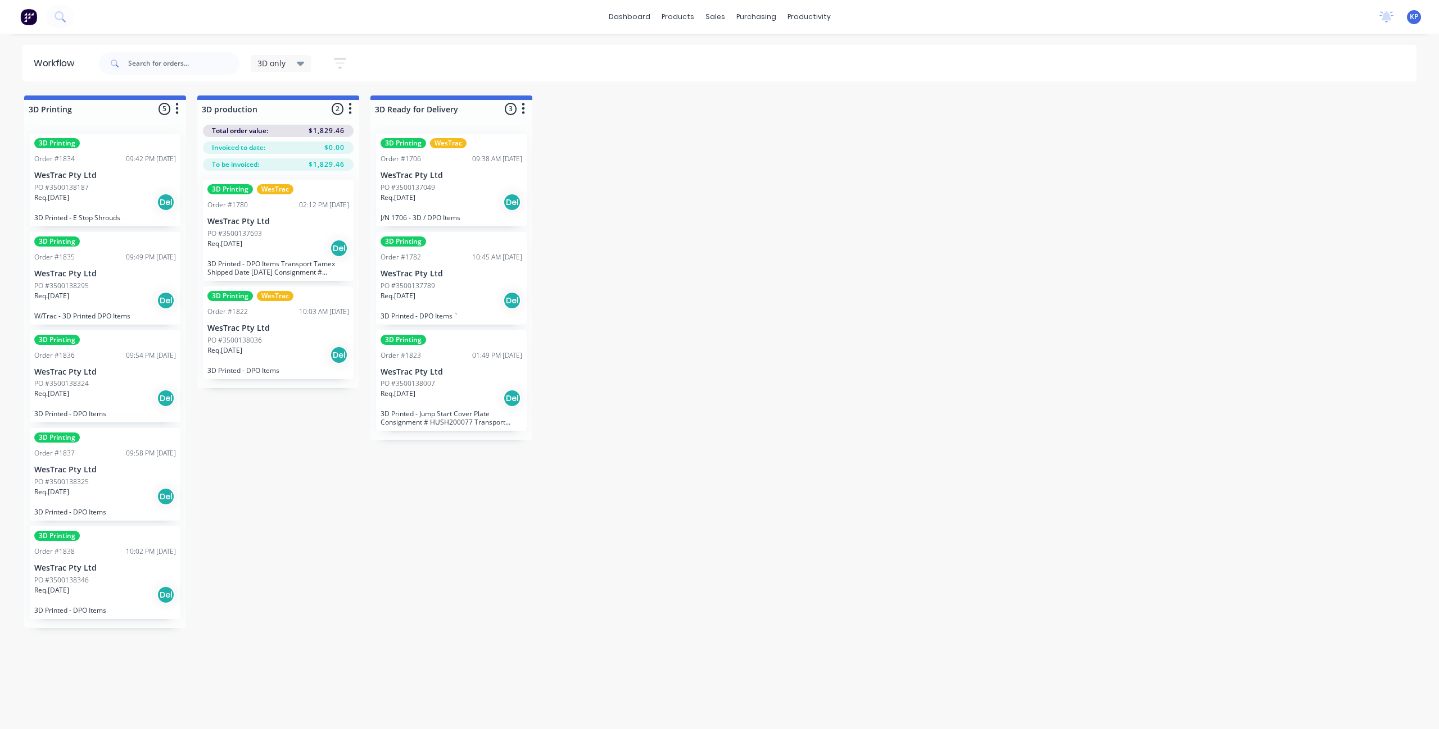
click at [115, 194] on div "Req. [DATE] Del" at bounding box center [105, 202] width 142 height 19
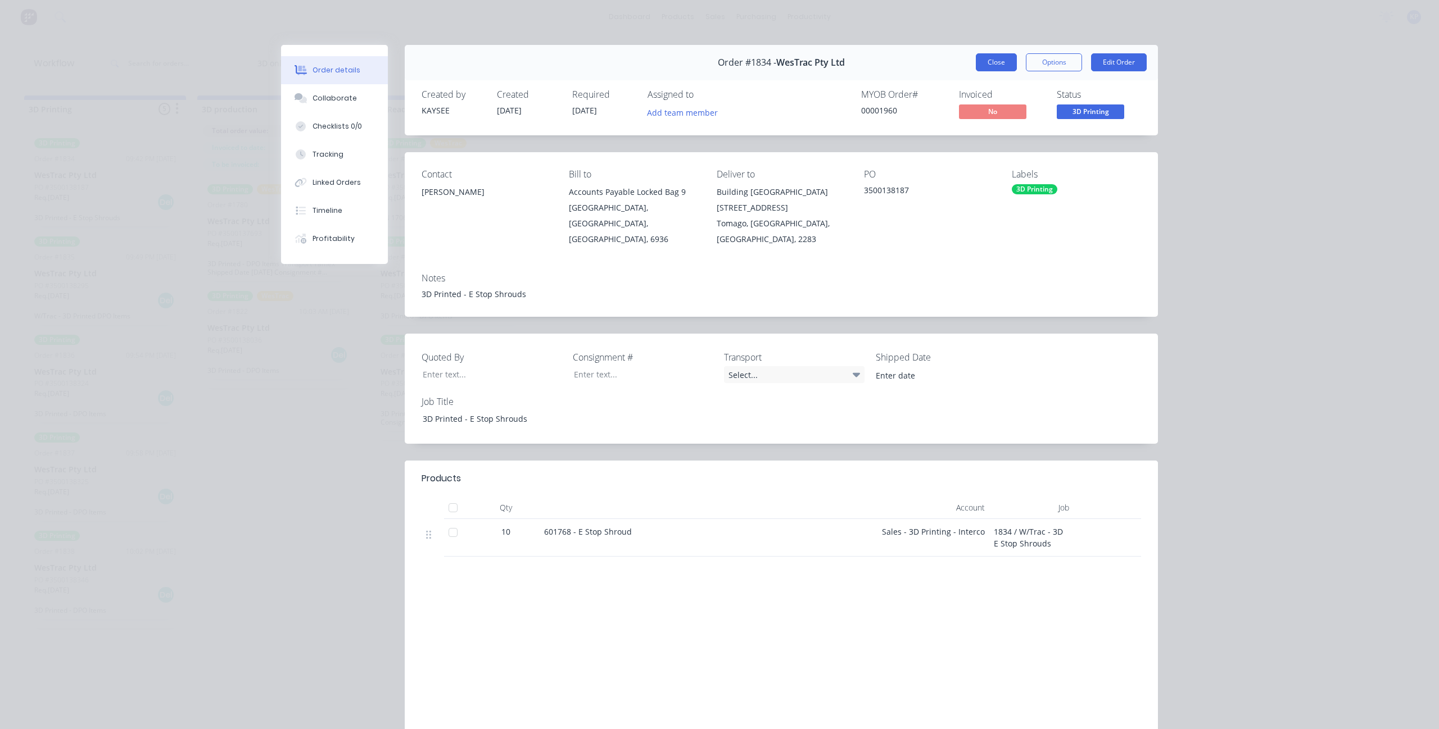
click at [863, 63] on button "Close" at bounding box center [996, 62] width 41 height 18
